Goal: Information Seeking & Learning: Learn about a topic

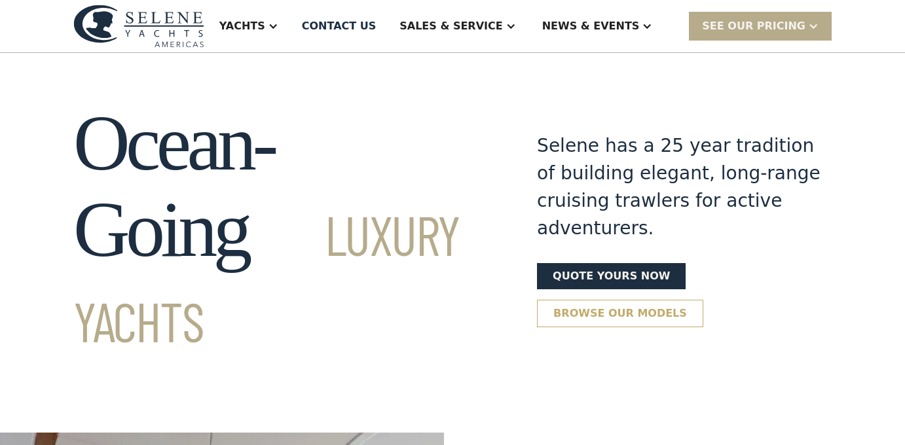
click at [590, 300] on link "Browse our models" at bounding box center [620, 313] width 166 height 27
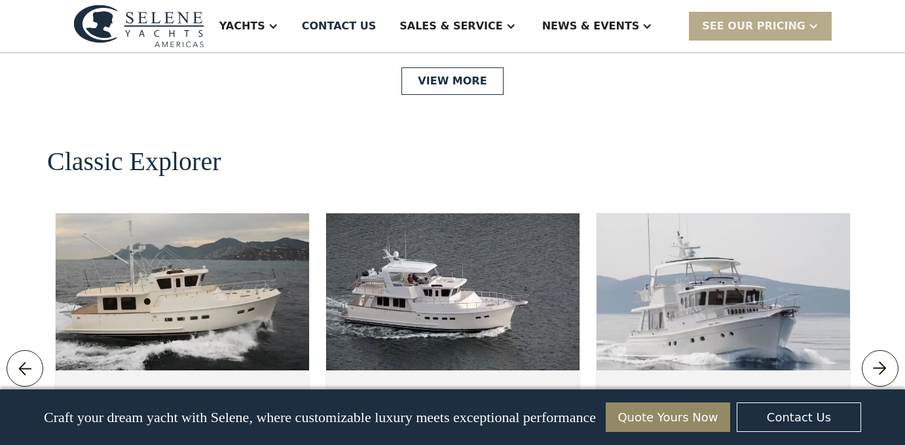
scroll to position [2771, 0]
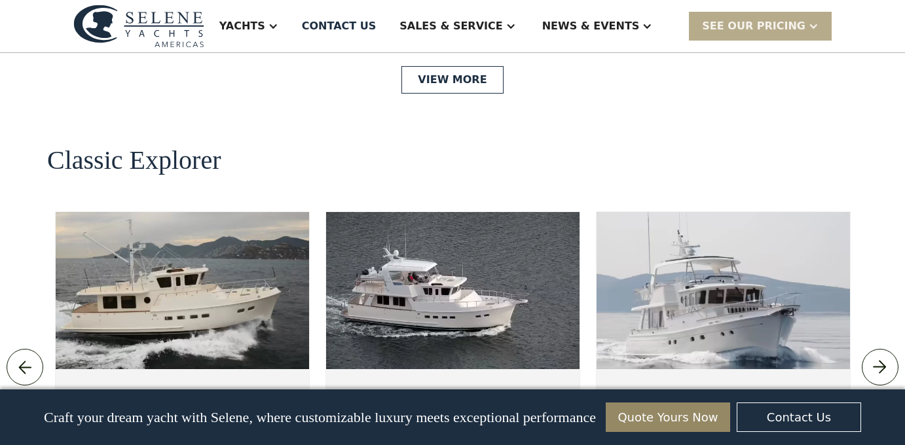
click at [153, 248] on img at bounding box center [182, 290] width 253 height 157
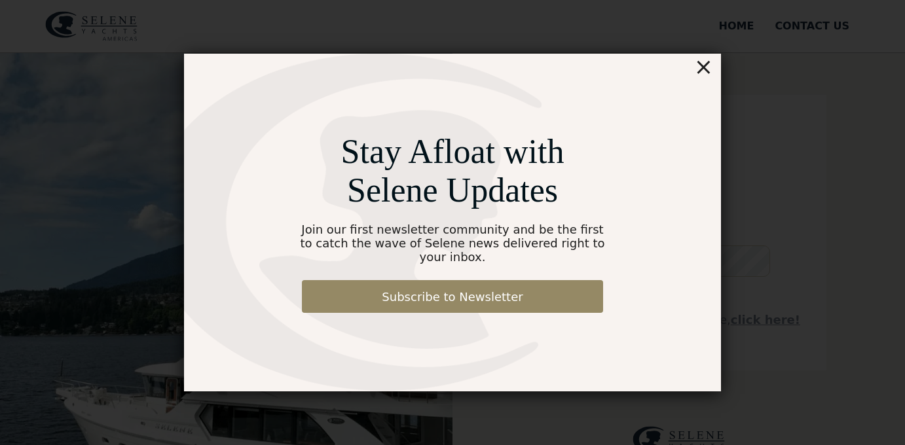
click at [705, 75] on div "×" at bounding box center [703, 67] width 19 height 26
